Goal: Information Seeking & Learning: Learn about a topic

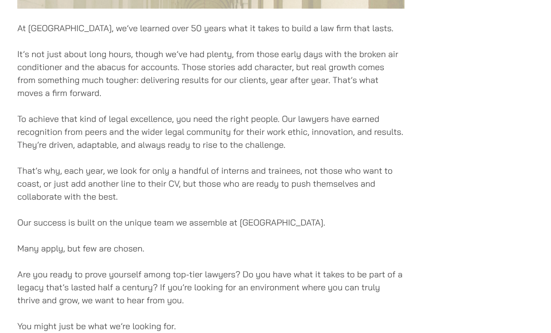
scroll to position [751, 0]
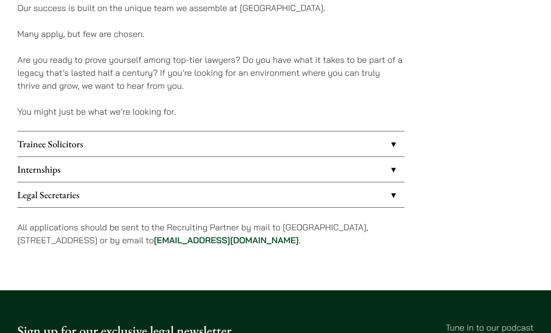
click at [116, 148] on link "Trainee Solicitors" at bounding box center [210, 144] width 387 height 25
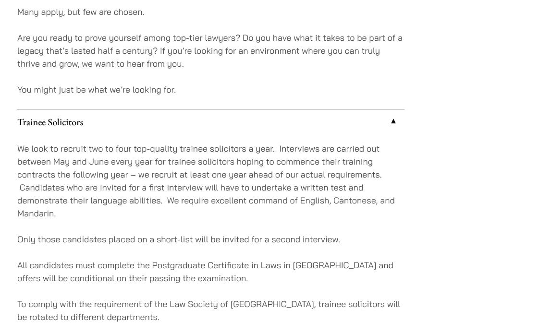
scroll to position [775, 0]
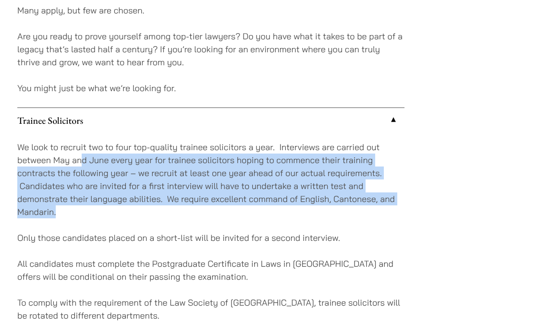
drag, startPoint x: 84, startPoint y: 156, endPoint x: 158, endPoint y: 207, distance: 90.6
click at [158, 207] on p "We look to recruit two to four top-quality trainee solicitors a year. Interview…" at bounding box center [210, 180] width 387 height 78
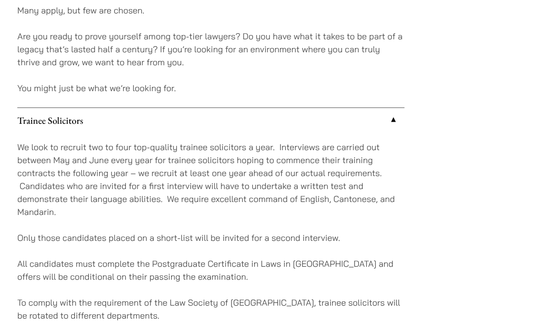
click at [164, 237] on p "Only those candidates placed on a short-list will be invited for a second inter…" at bounding box center [210, 237] width 387 height 13
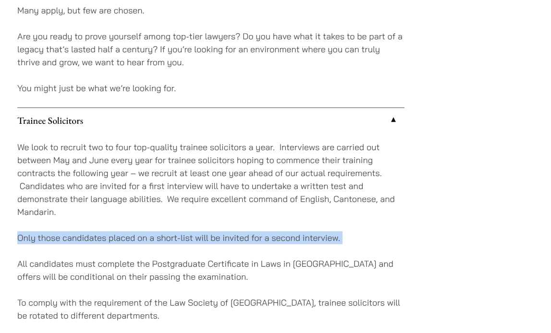
click at [164, 237] on p "Only those candidates placed on a short-list will be invited for a second inter…" at bounding box center [210, 237] width 387 height 13
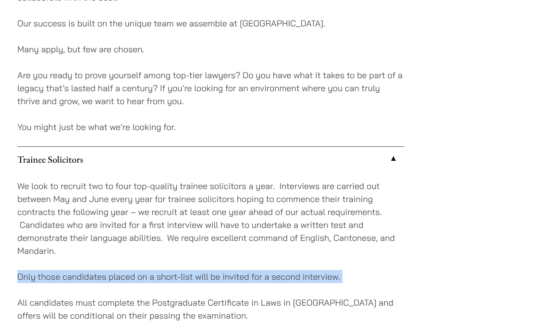
scroll to position [735, 0]
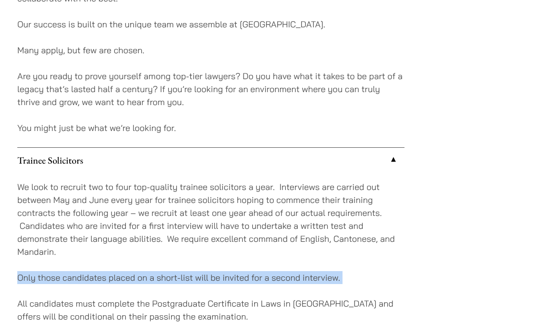
scroll to position [751, 0]
